Goal: Transaction & Acquisition: Purchase product/service

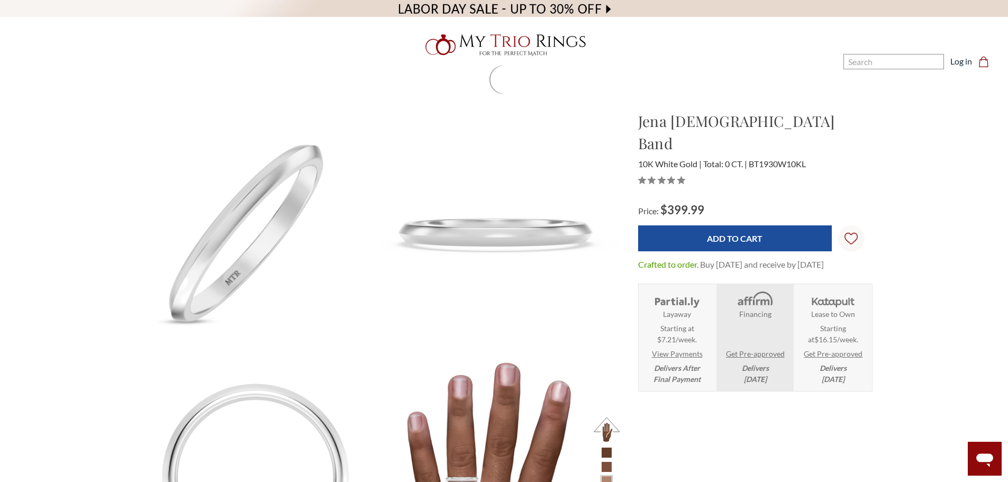
scroll to position [2157, 0]
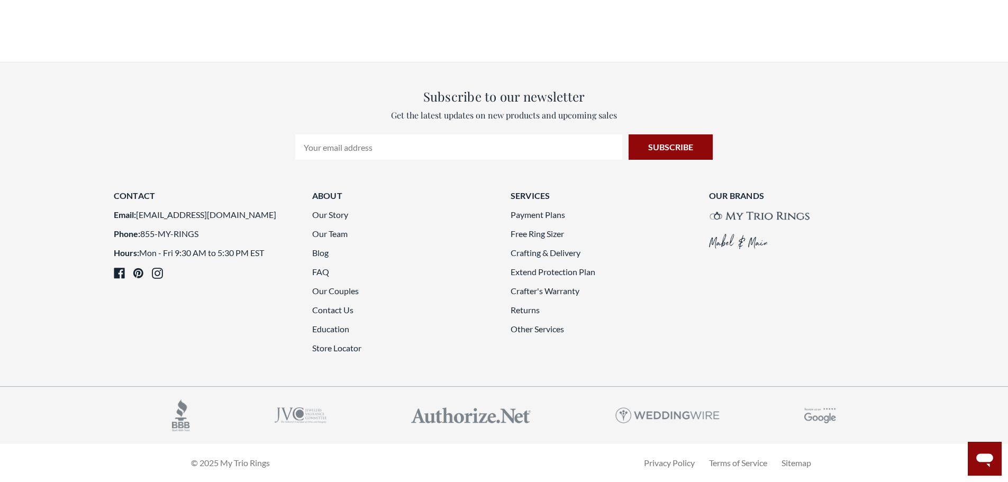
drag, startPoint x: 324, startPoint y: 277, endPoint x: 300, endPoint y: 274, distance: 24.5
click at [300, 274] on article "Contact Email: contactus@mytriorings.com Phone: 855-MY-RINGS Hours: Mon - Fri 9…" at bounding box center [206, 274] width 198 height 171
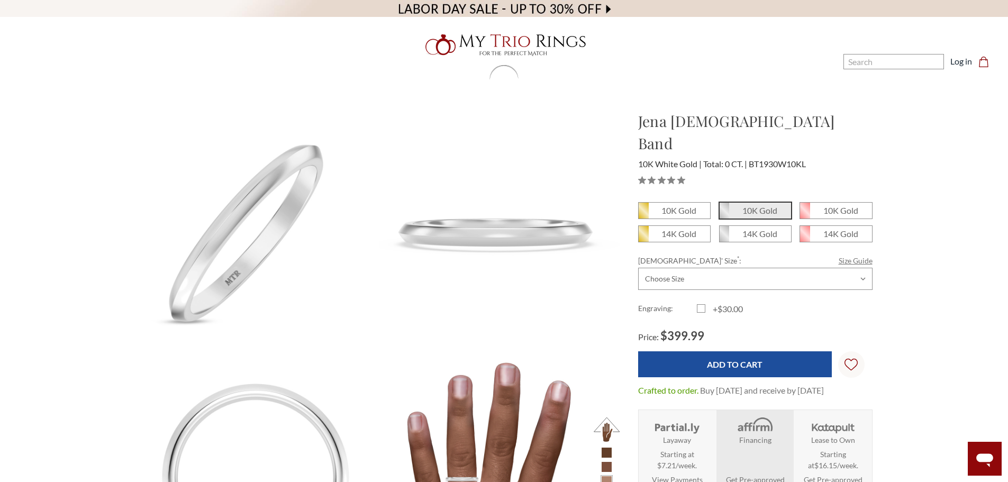
scroll to position [0, 0]
click at [855, 255] on link "Size Guide" at bounding box center [855, 260] width 34 height 11
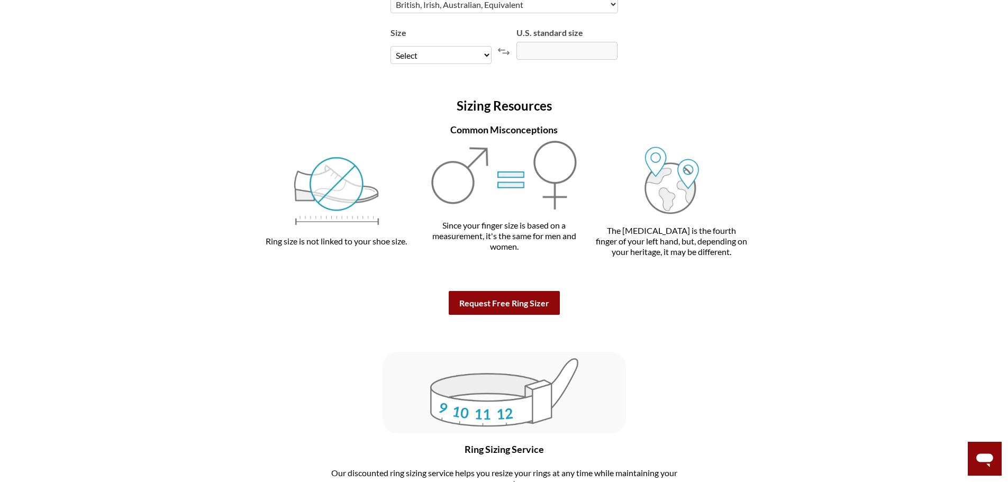
scroll to position [2221, 0]
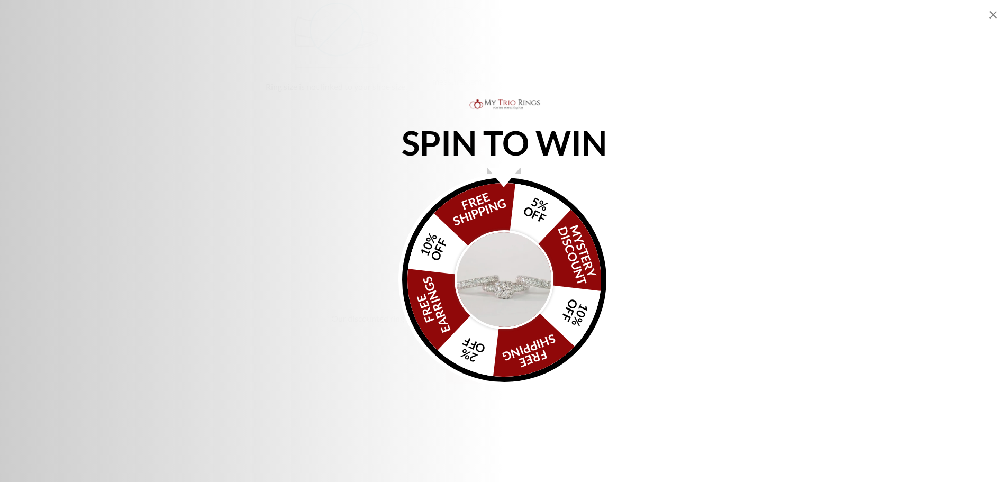
drag, startPoint x: 995, startPoint y: 14, endPoint x: 946, endPoint y: 47, distance: 59.9
click at [995, 14] on icon "Close popup" at bounding box center [992, 14] width 13 height 13
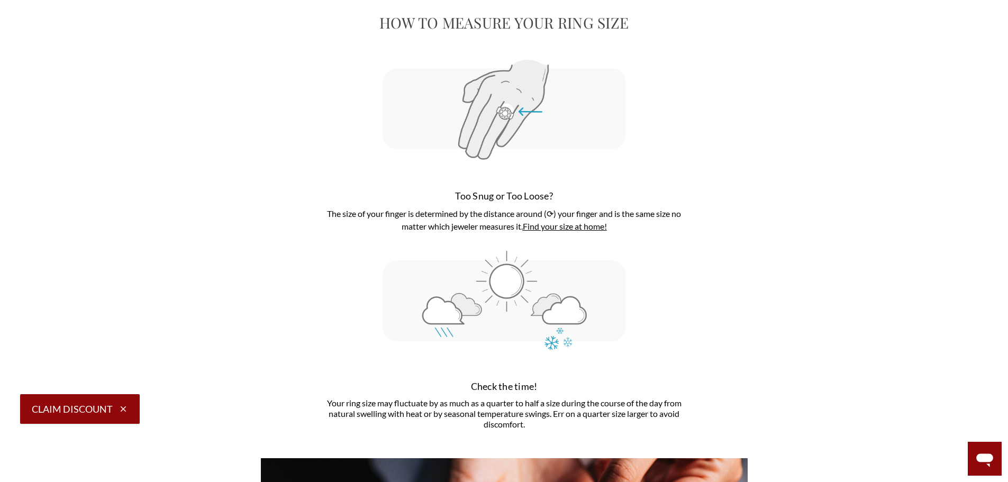
scroll to position [0, 0]
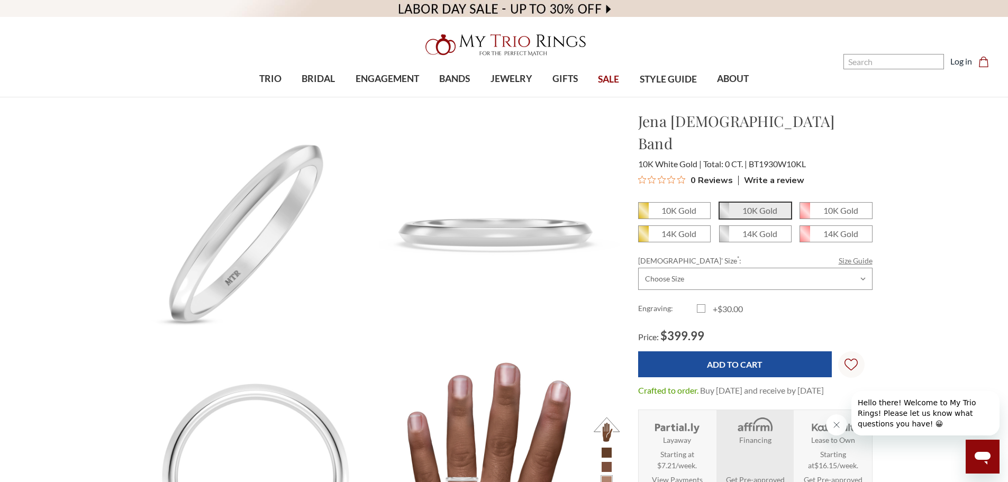
click at [853, 255] on link "Size Guide" at bounding box center [855, 260] width 34 height 11
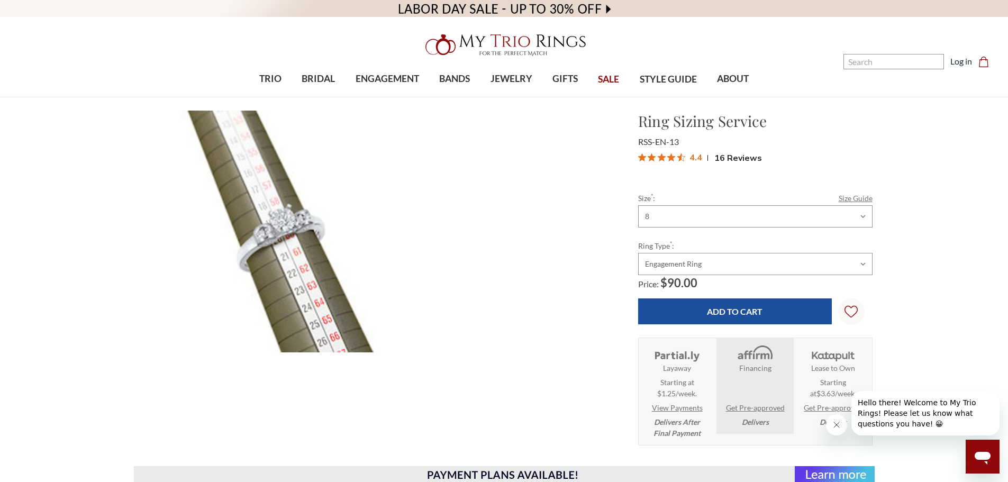
click at [844, 198] on link "Size Guide" at bounding box center [855, 198] width 34 height 11
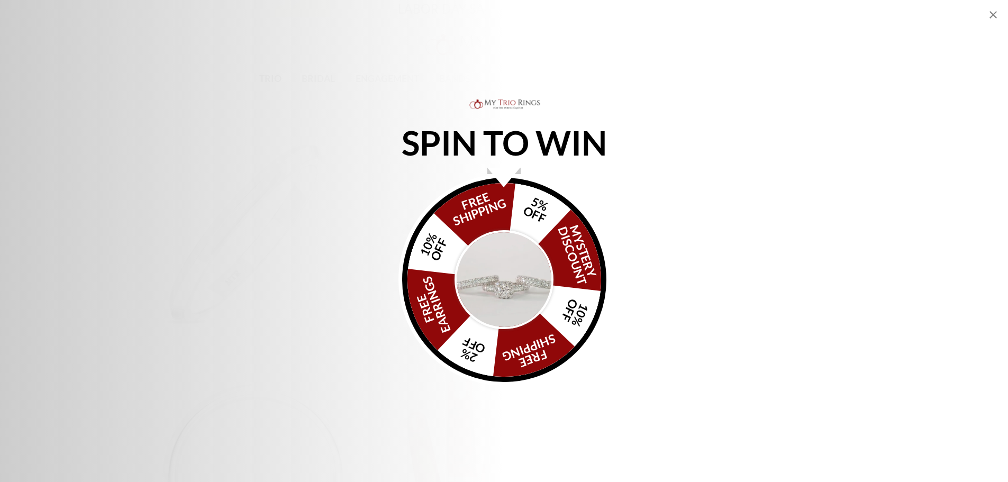
click at [993, 16] on icon "Close popup" at bounding box center [992, 14] width 13 height 13
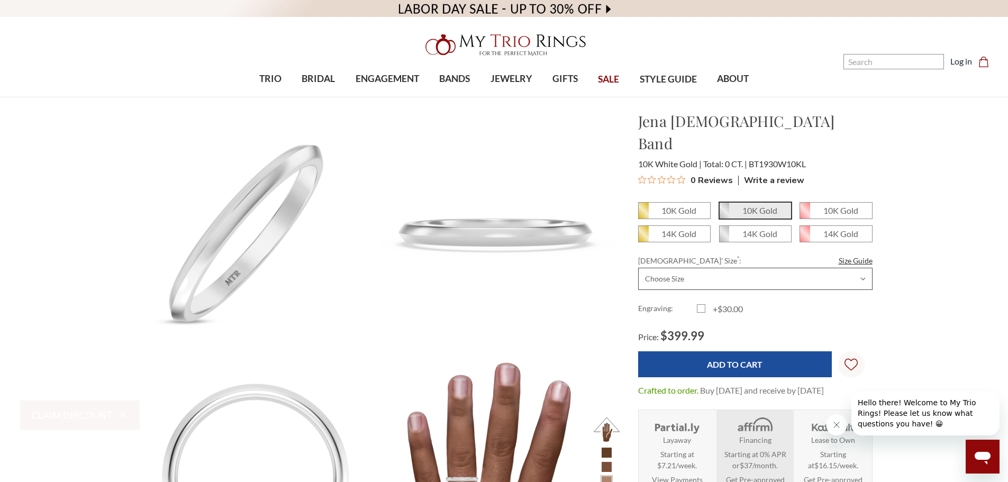
click at [767, 268] on select "Choose Size 3.00 3.25 3.50 3.75 4.00 4.25 4.50 4.75 5.00 5.25 5.50 5.75 6.00 6.…" at bounding box center [755, 279] width 234 height 22
click at [766, 268] on select "Choose Size 3.00 3.25 3.50 3.75 4.00 4.25 4.50 4.75 5.00 5.25 5.50 5.75 6.00 6.…" at bounding box center [755, 279] width 234 height 22
click at [855, 255] on link "Size Guide" at bounding box center [855, 260] width 34 height 11
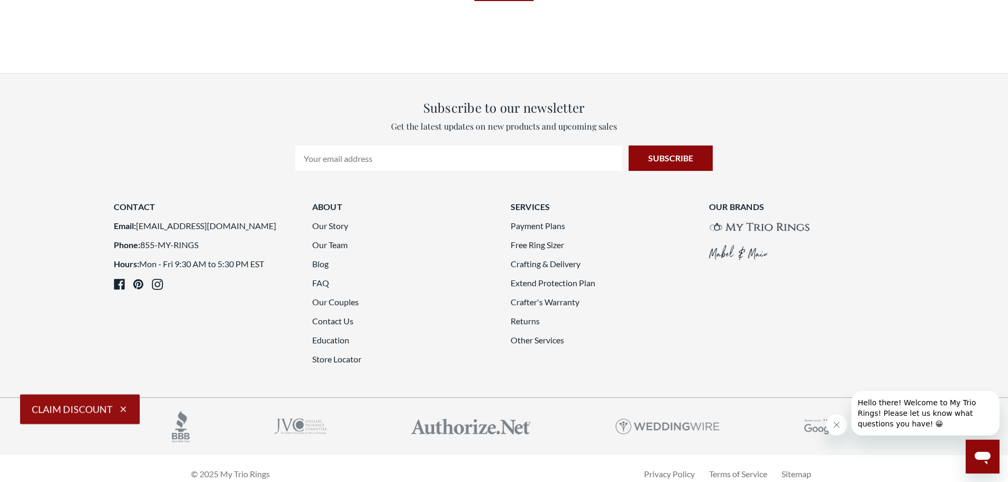
scroll to position [3072, 0]
